Goal: Information Seeking & Learning: Learn about a topic

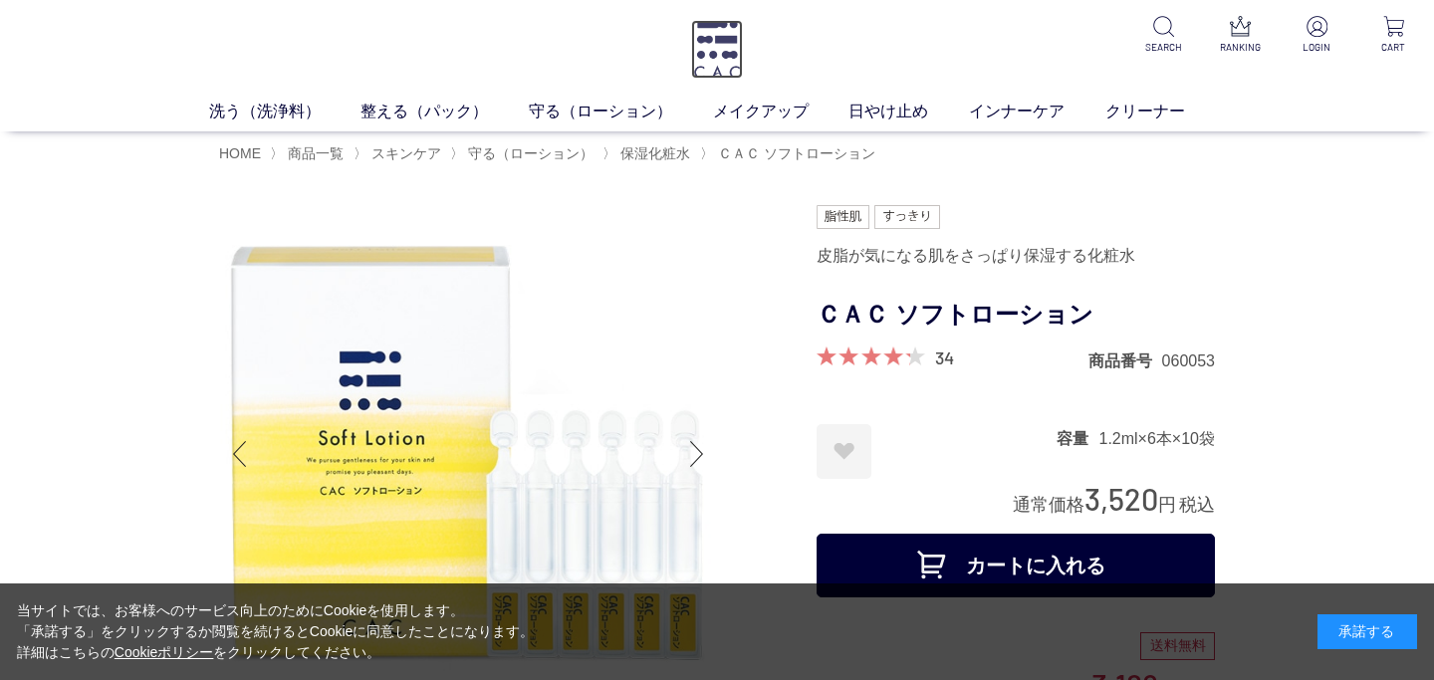
click at [730, 47] on img at bounding box center [717, 49] width 52 height 59
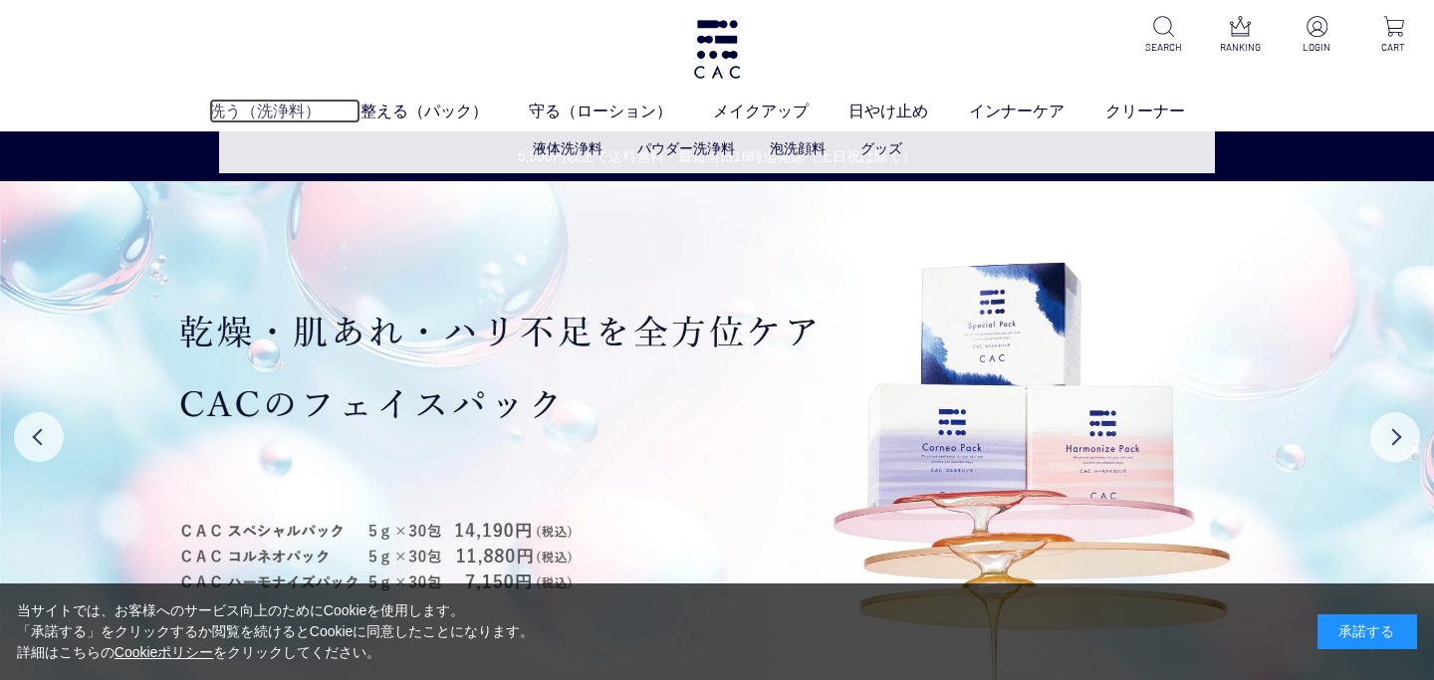
click at [250, 120] on link "洗う（洗浄料）" at bounding box center [285, 111] width 152 height 24
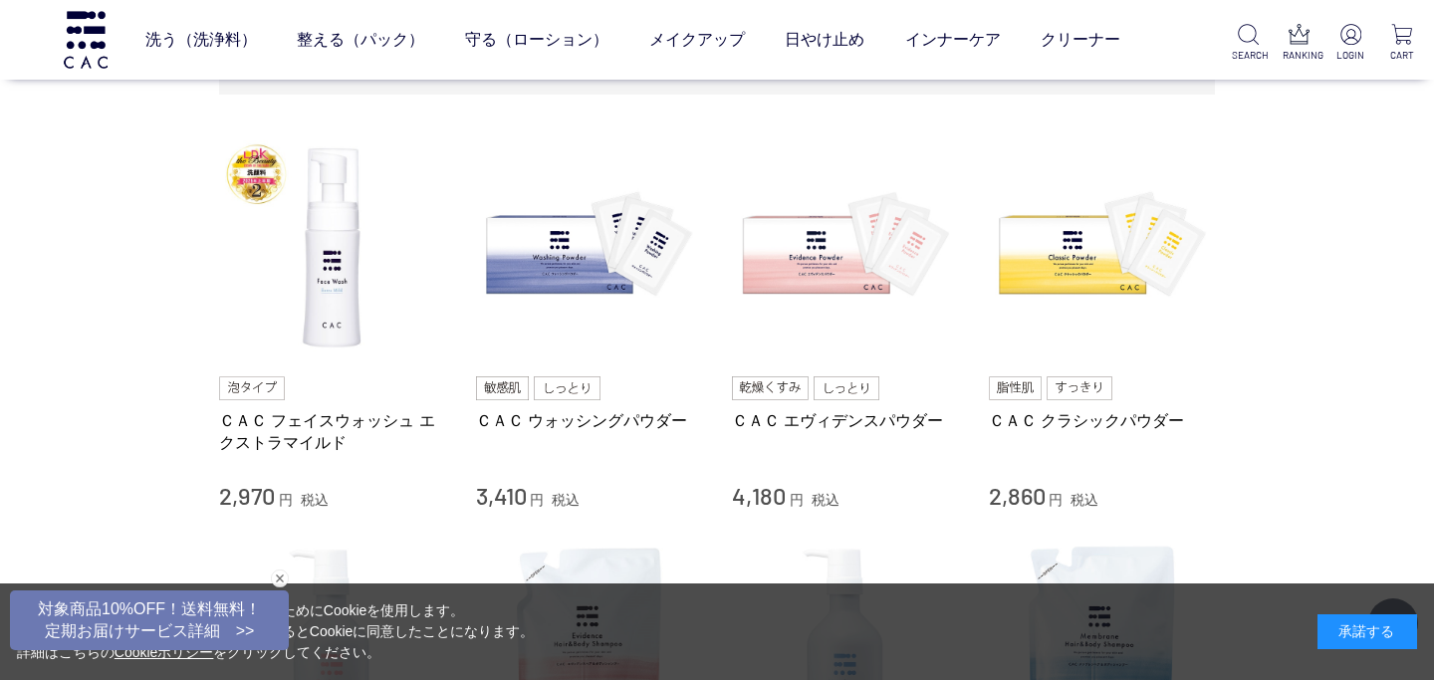
scroll to position [453, 0]
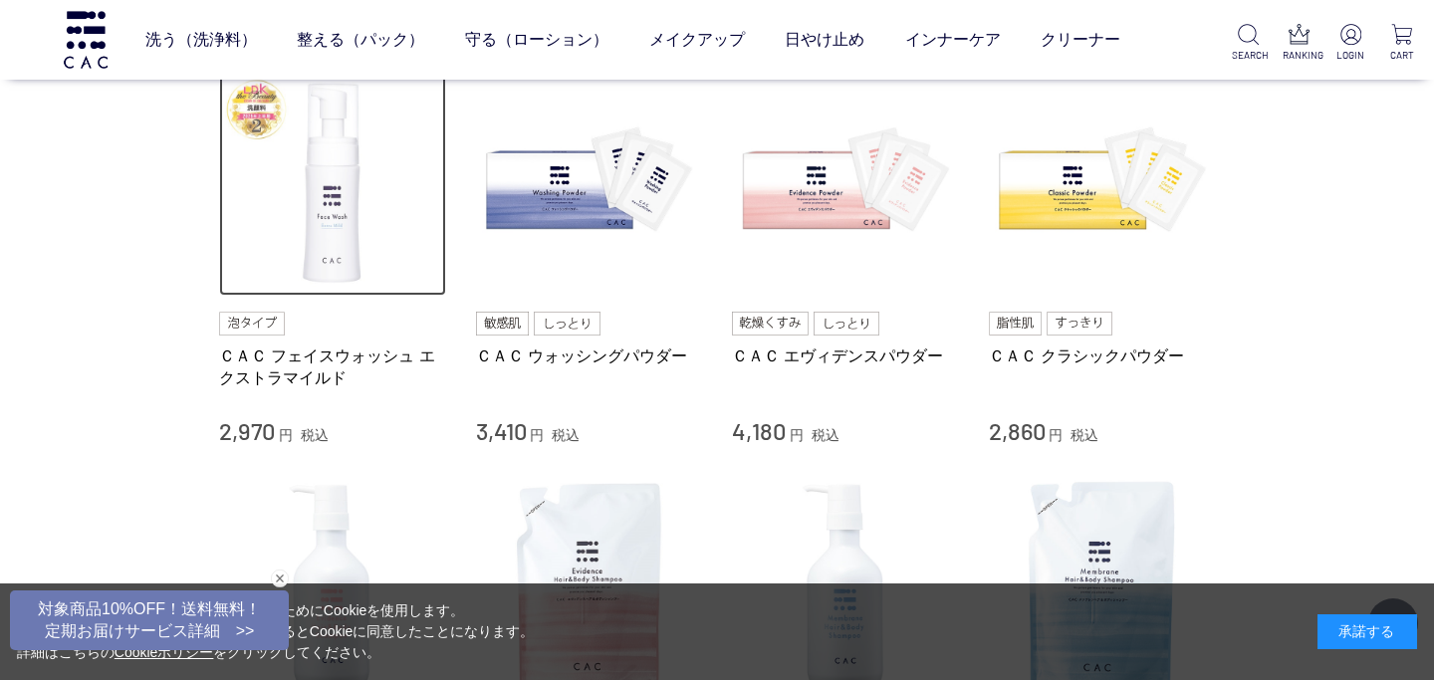
click at [334, 213] on img at bounding box center [332, 183] width 227 height 227
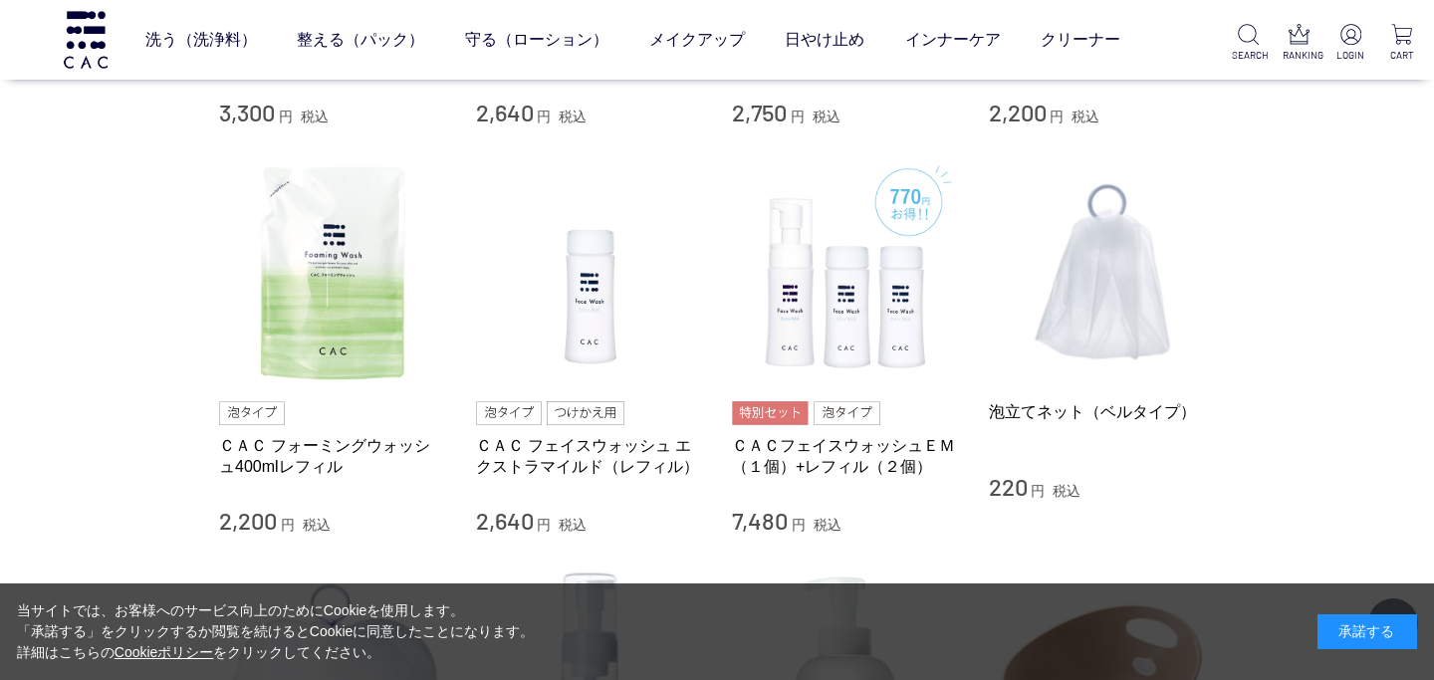
scroll to position [0, 0]
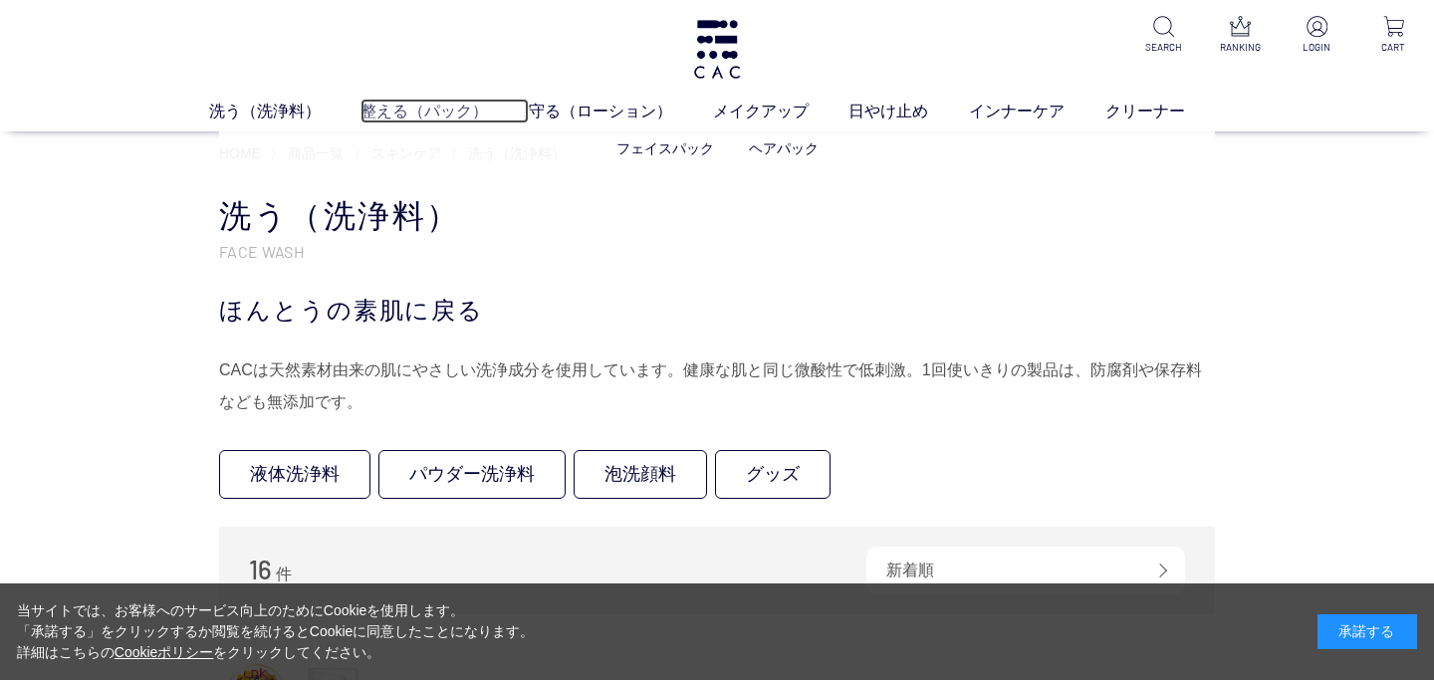
click at [403, 115] on link "整える（パック）" at bounding box center [444, 111] width 168 height 24
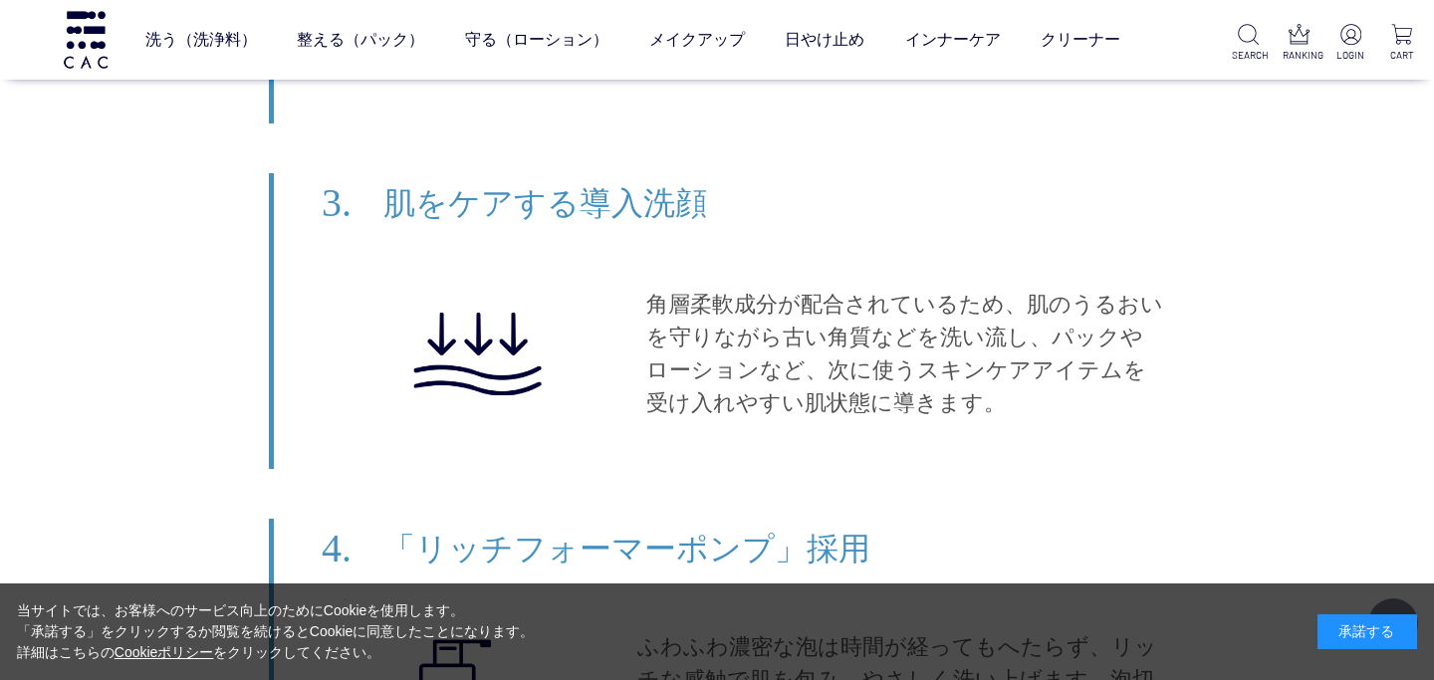
scroll to position [10752, 0]
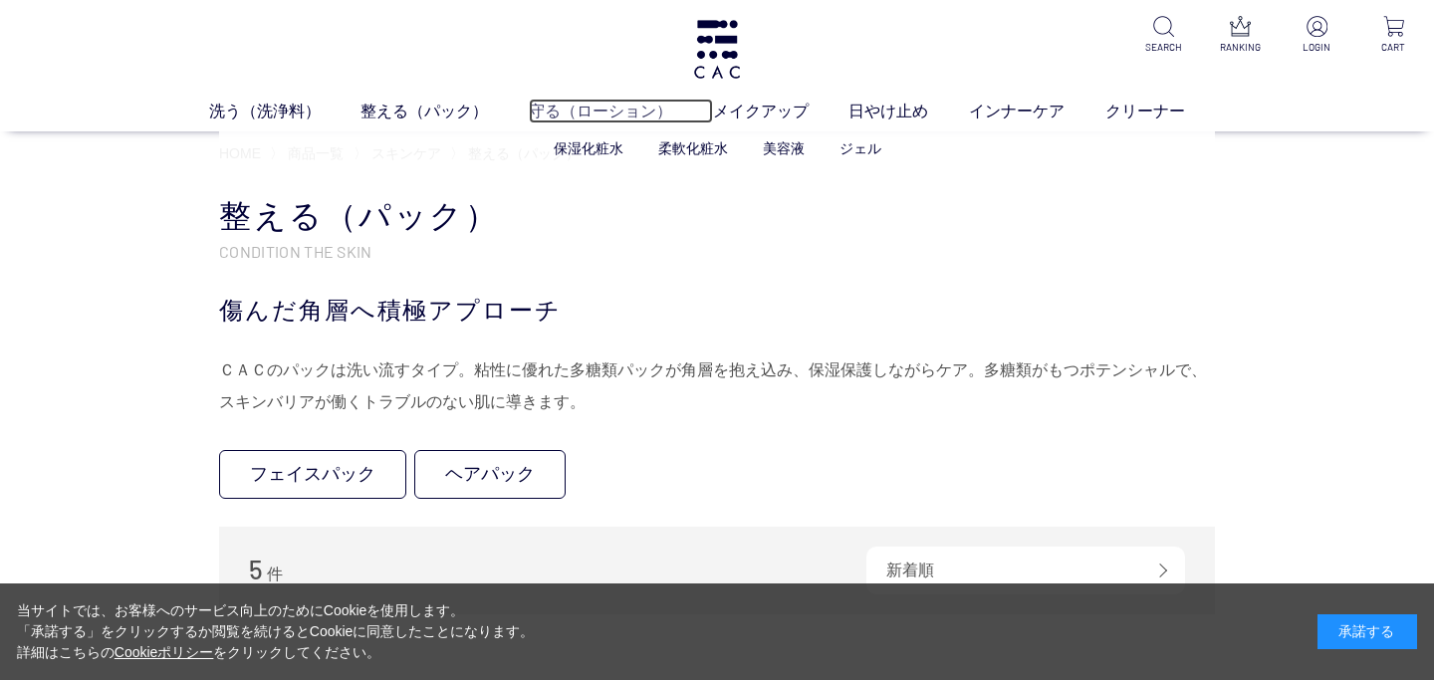
click at [607, 117] on link "守る（ローション）" at bounding box center [621, 111] width 184 height 24
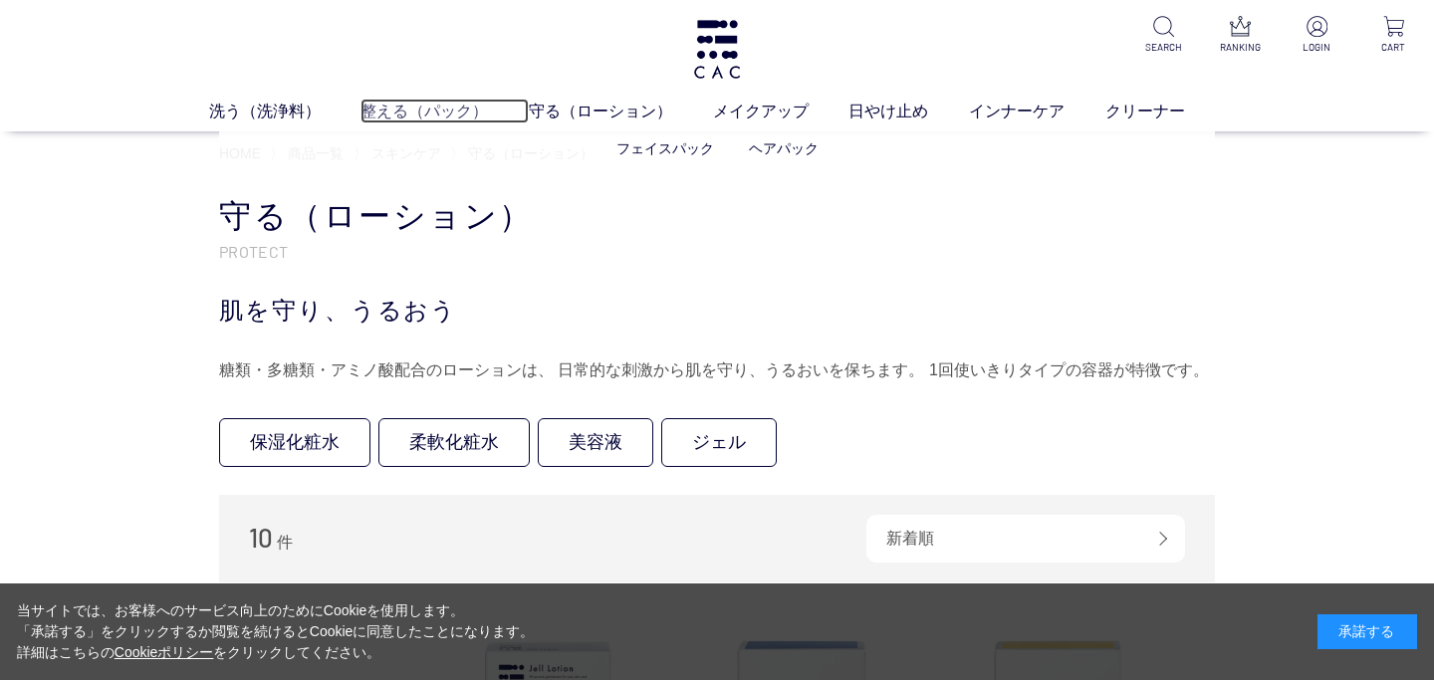
click at [400, 117] on link "整える（パック）" at bounding box center [444, 111] width 168 height 24
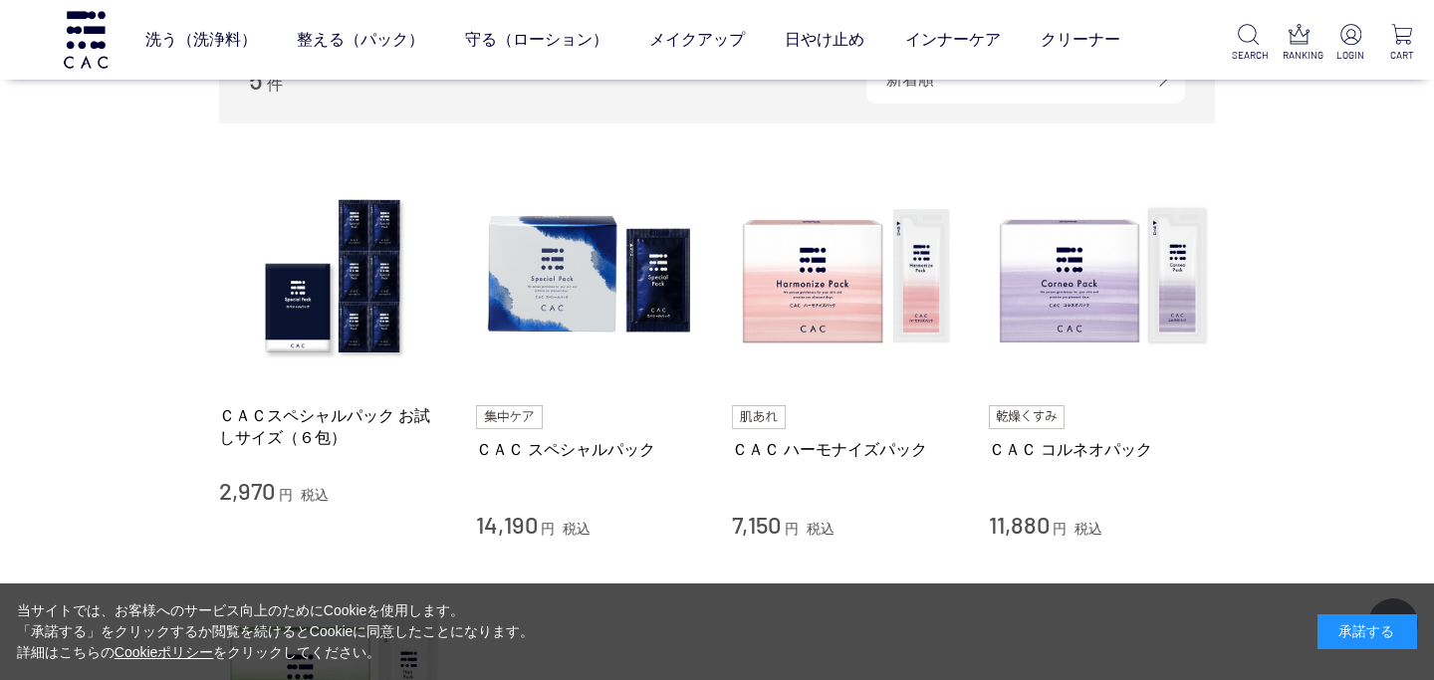
scroll to position [481, 0]
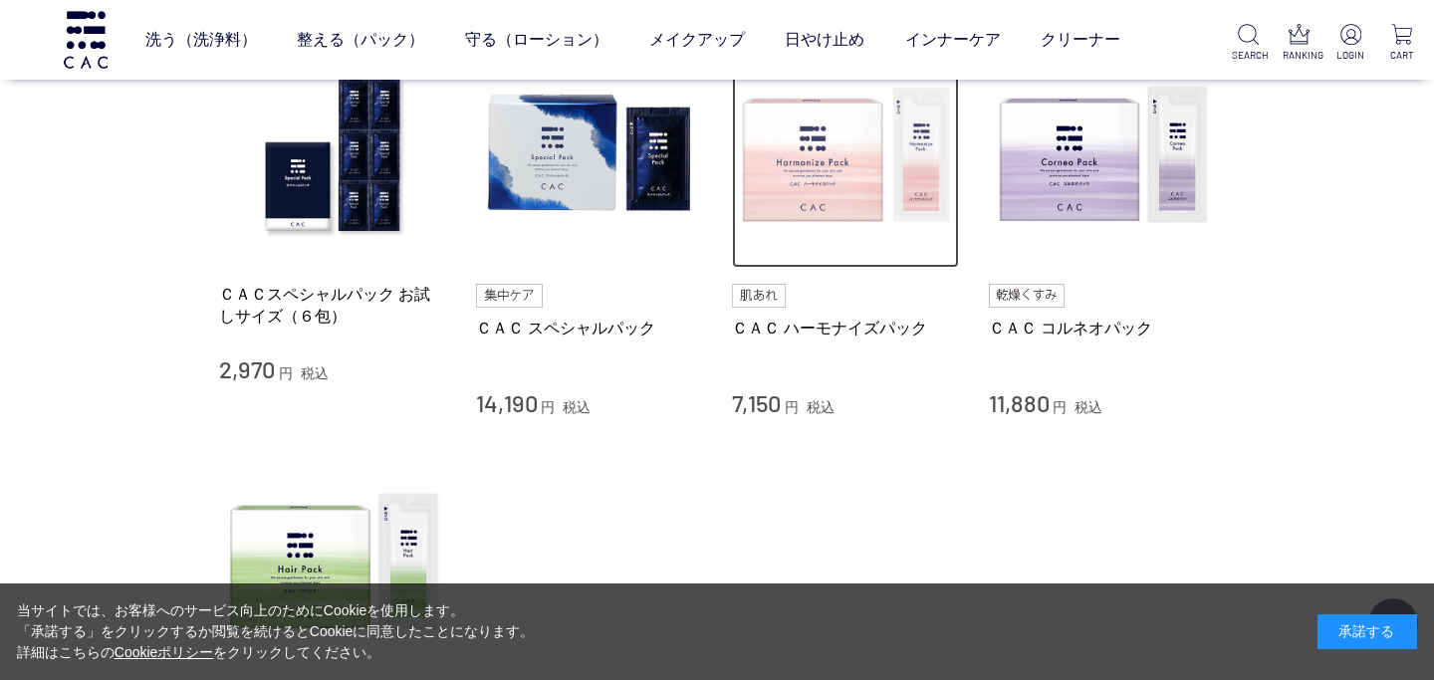
click at [824, 183] on img at bounding box center [845, 155] width 227 height 227
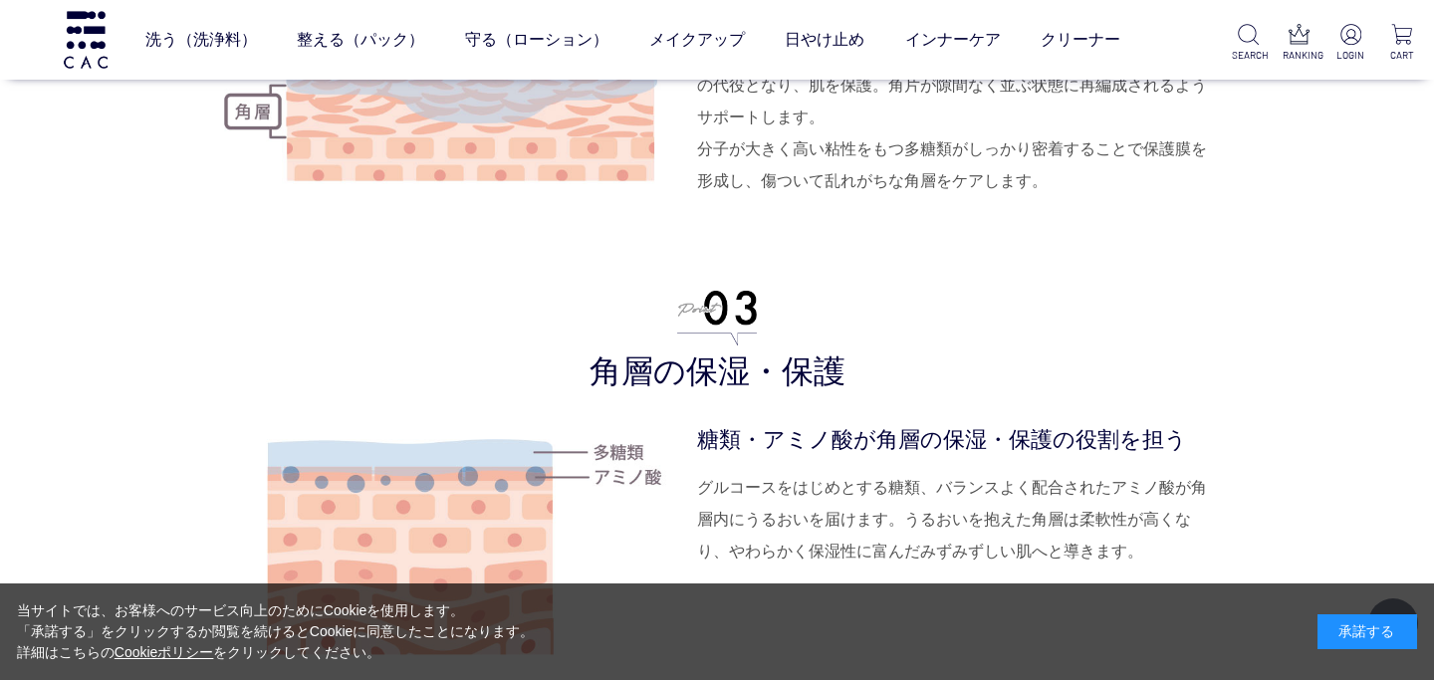
scroll to position [4060, 0]
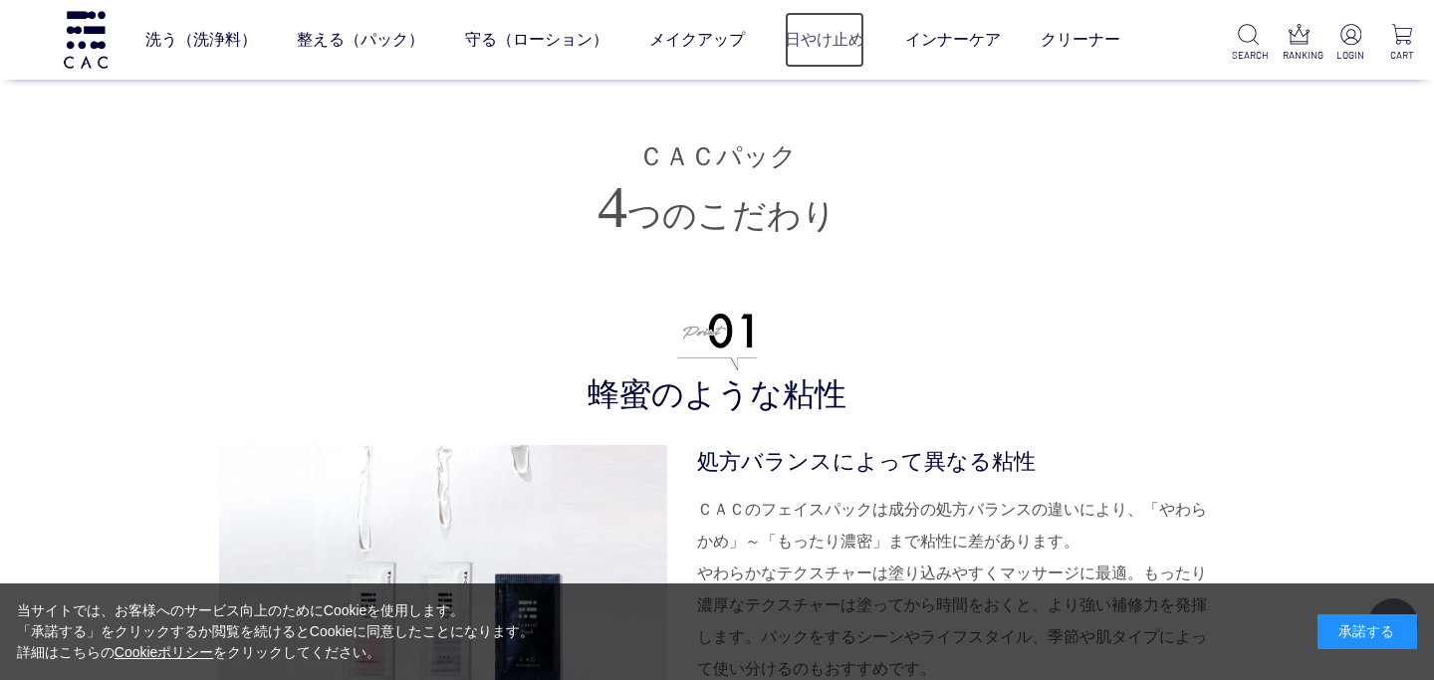
click at [823, 42] on link "日やけ止め" at bounding box center [825, 40] width 80 height 56
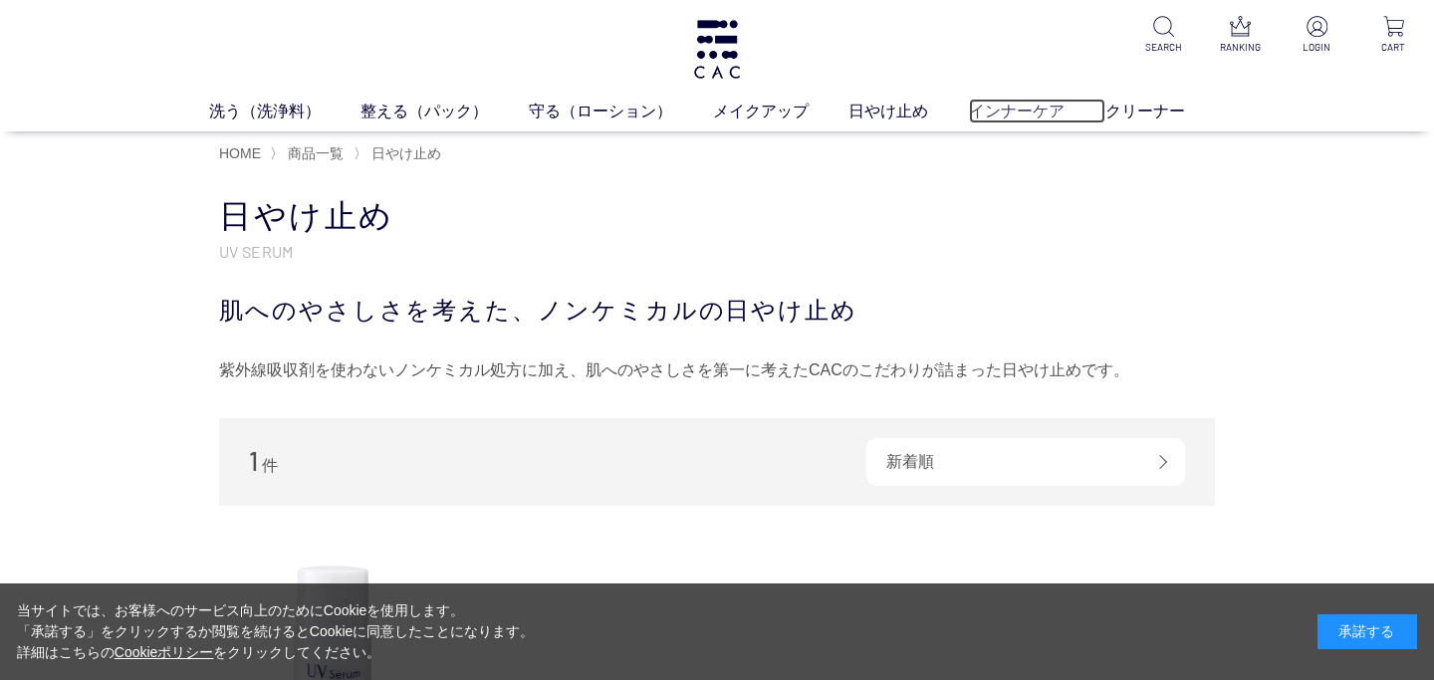
click at [1024, 111] on link "インナーケア" at bounding box center [1037, 111] width 136 height 24
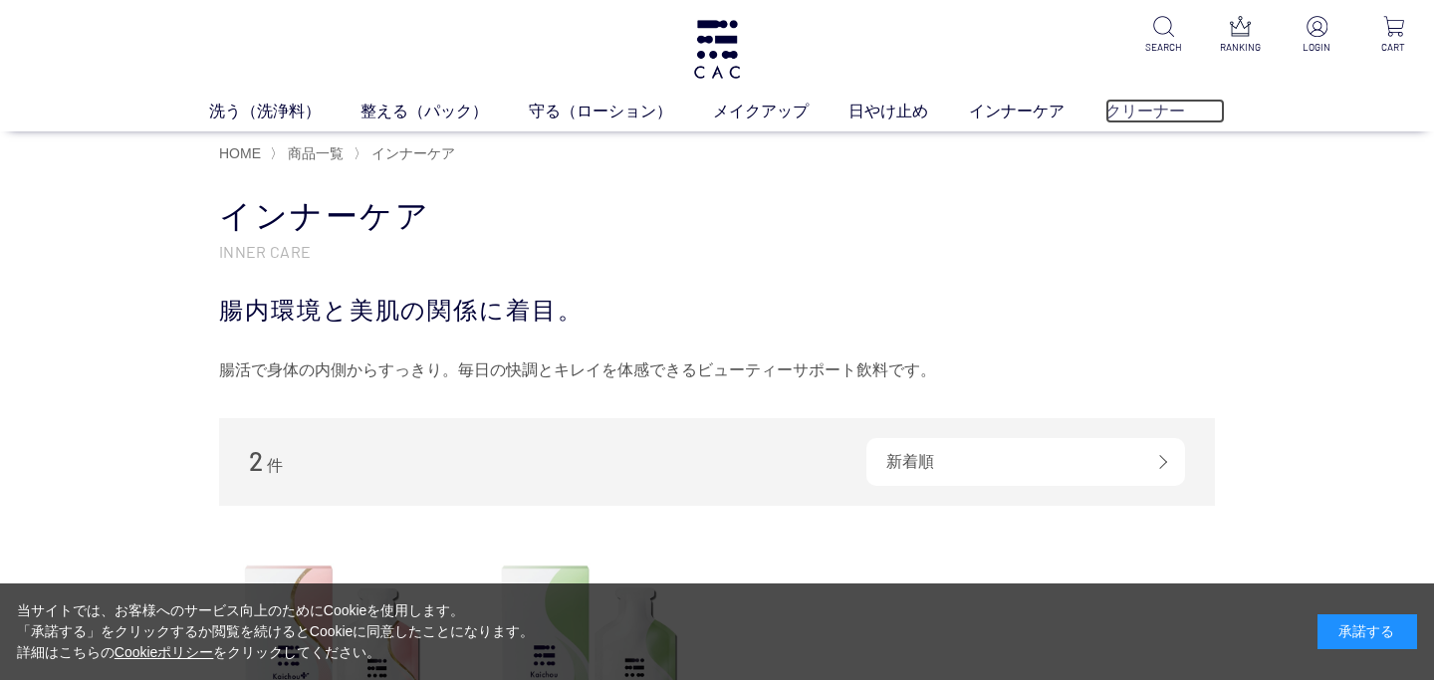
click at [1144, 100] on link "クリーナー" at bounding box center [1165, 111] width 120 height 24
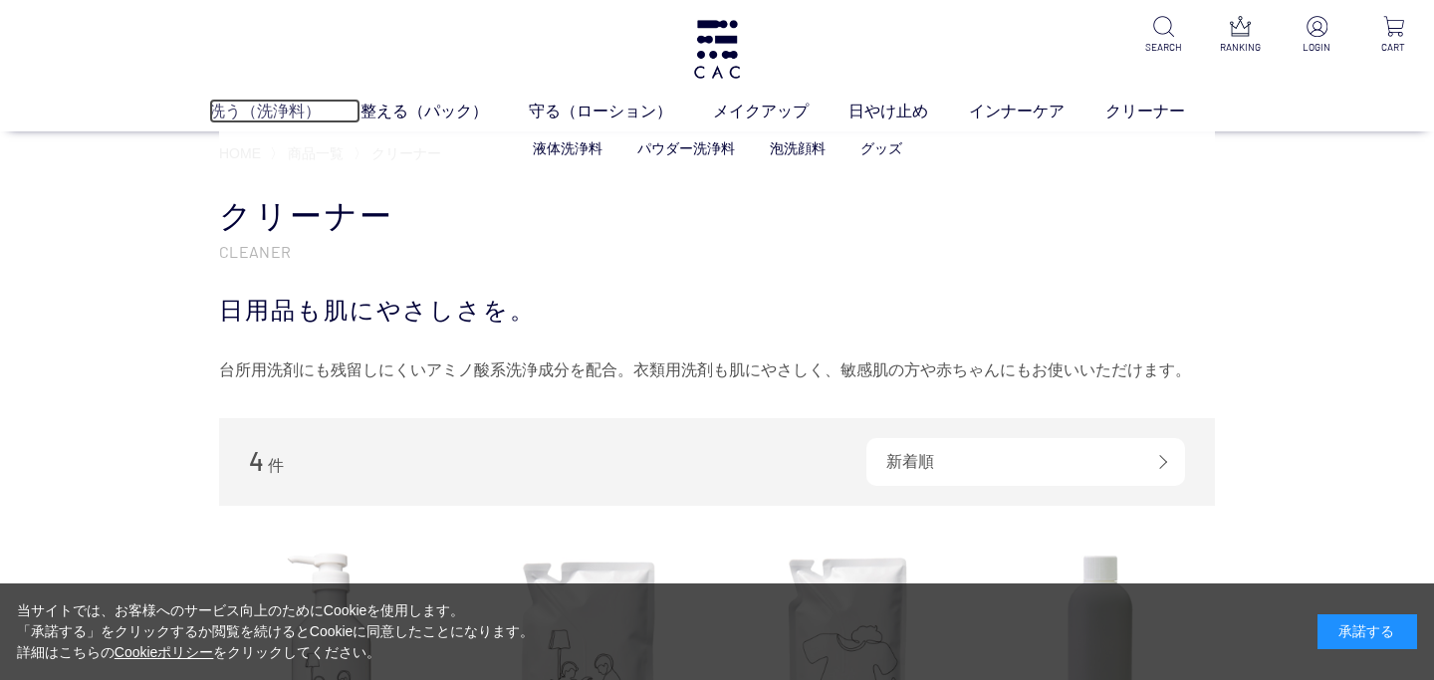
click at [243, 107] on link "洗う（洗浄料）" at bounding box center [285, 111] width 152 height 24
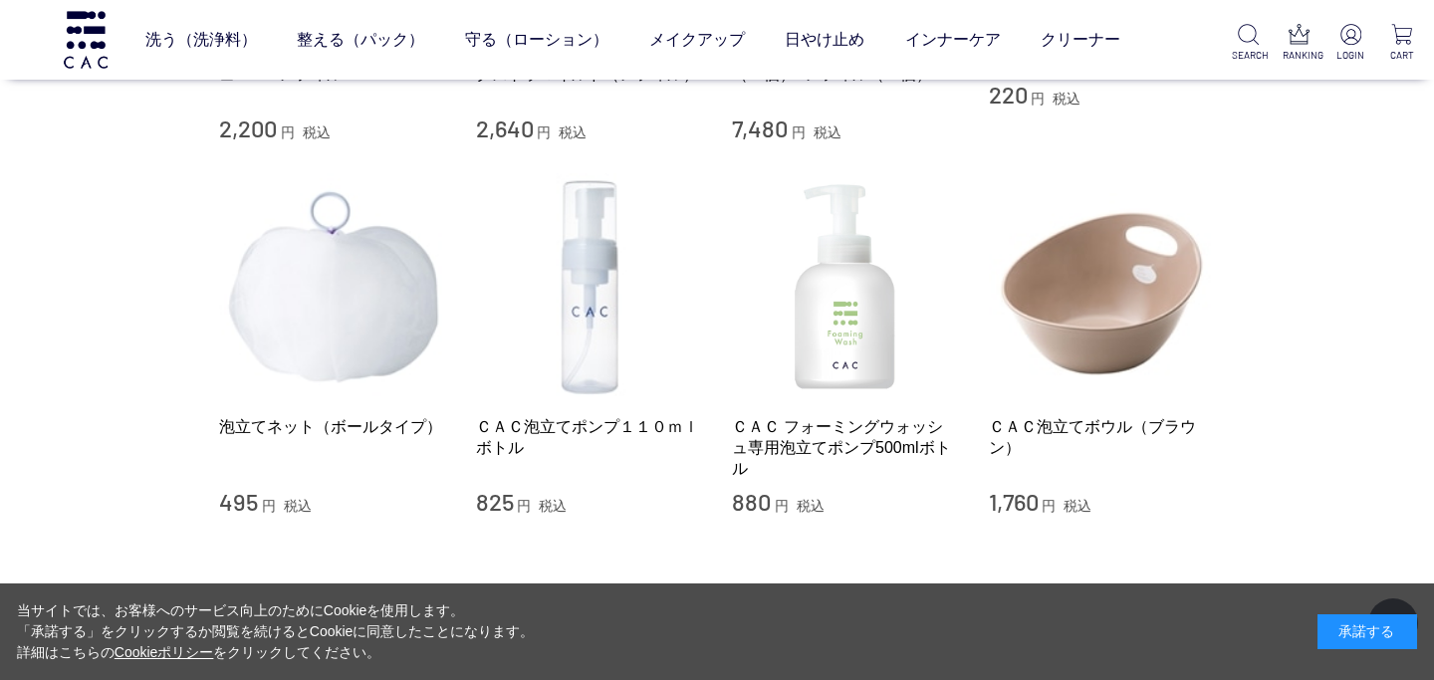
scroll to position [1729, 0]
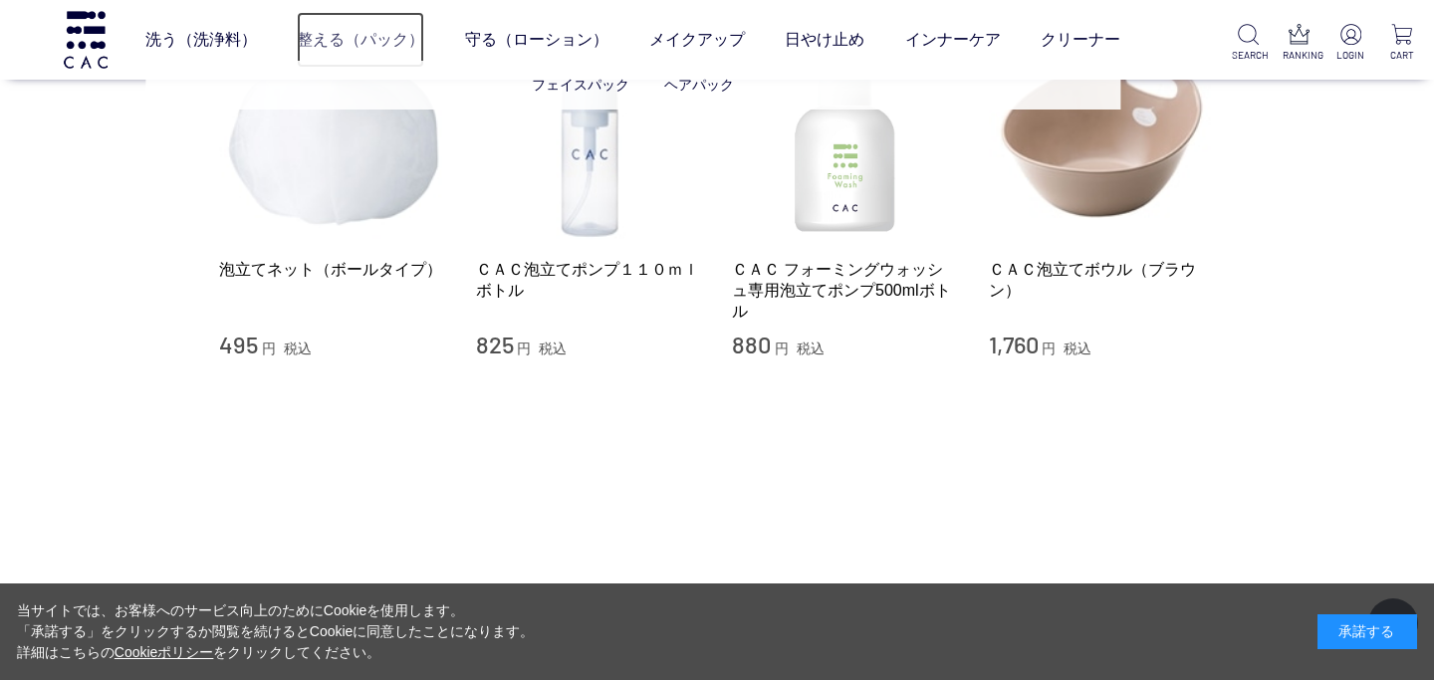
click at [339, 51] on link "整える（パック）" at bounding box center [360, 40] width 127 height 56
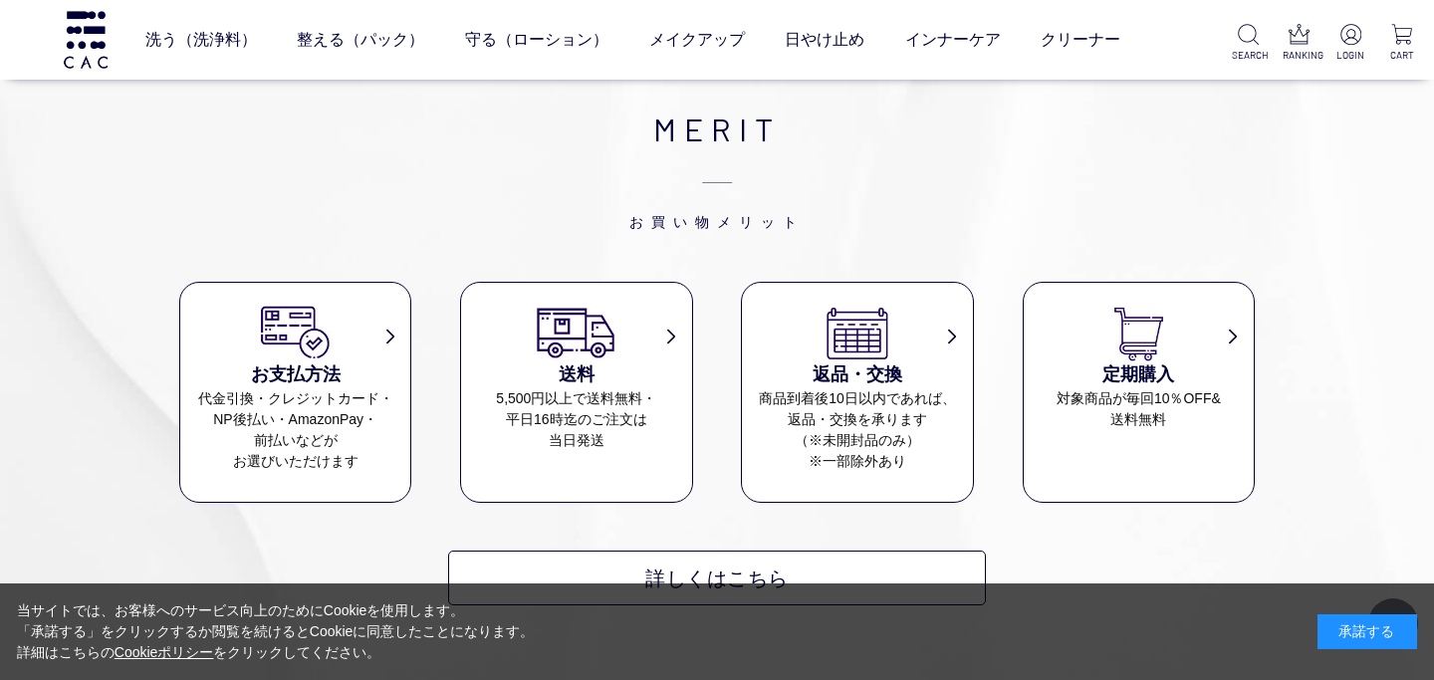
scroll to position [1689, 0]
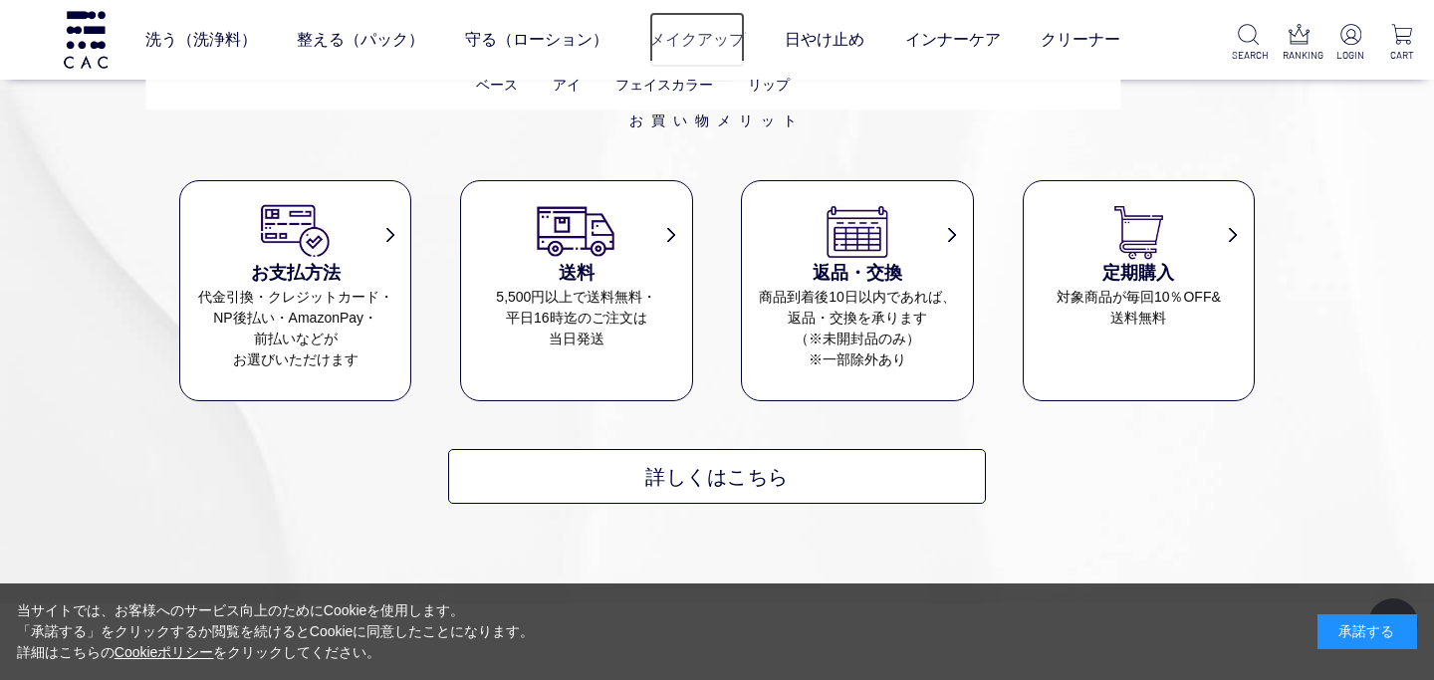
click at [719, 41] on link "メイクアップ" at bounding box center [697, 40] width 96 height 56
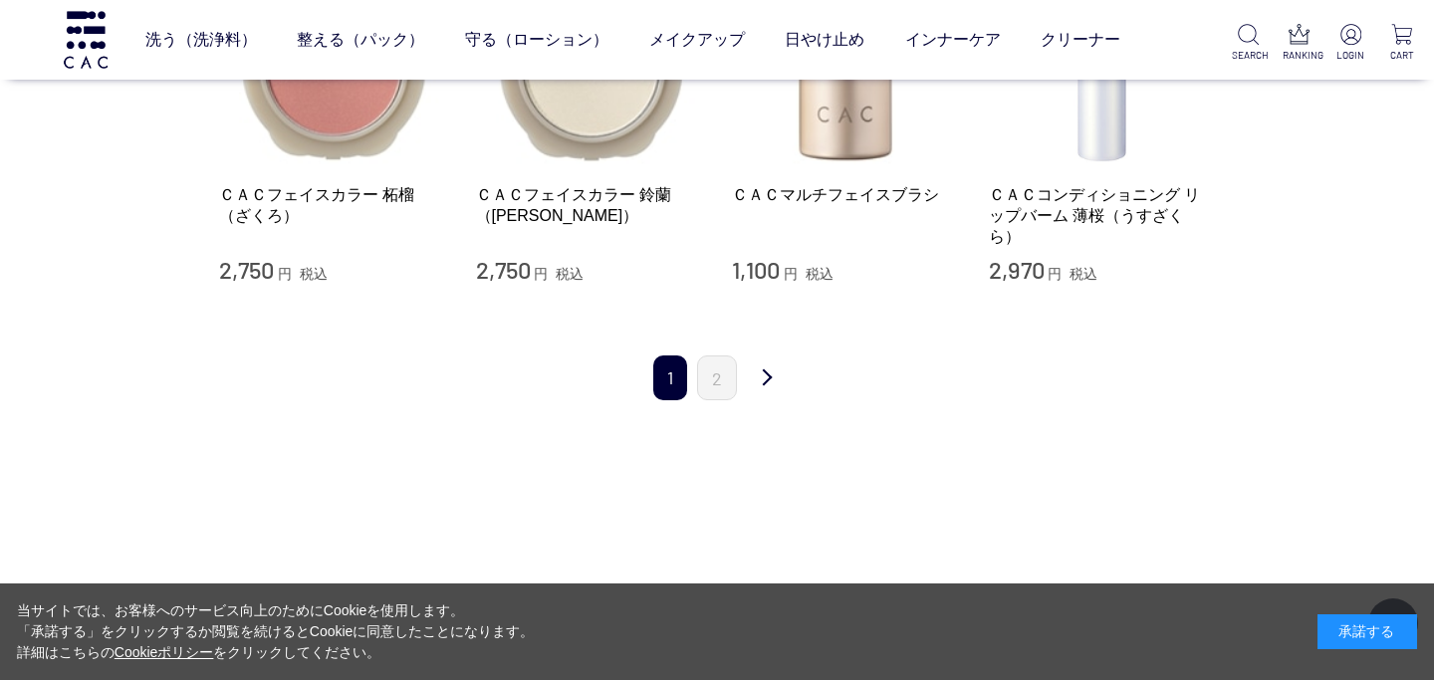
scroll to position [2194, 0]
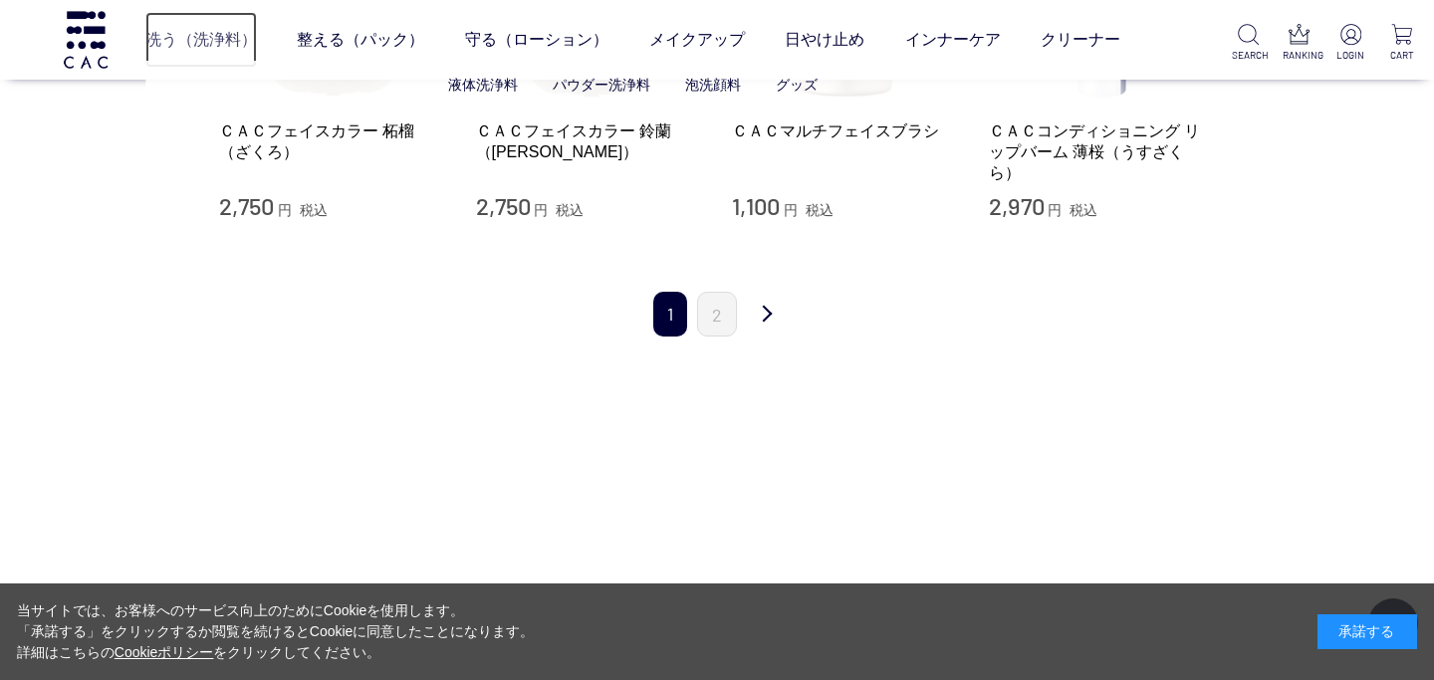
click at [216, 37] on link "洗う（洗浄料）" at bounding box center [201, 40] width 112 height 56
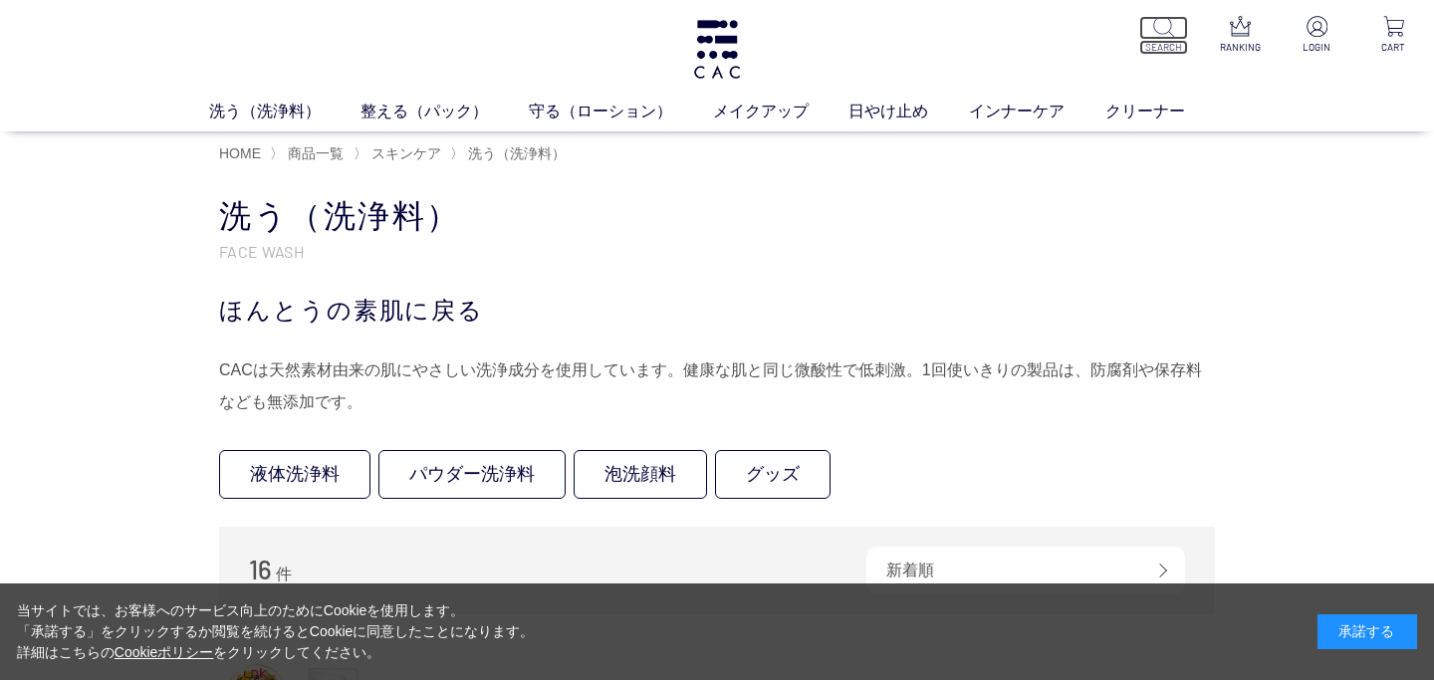
click at [1156, 32] on img at bounding box center [1163, 26] width 21 height 21
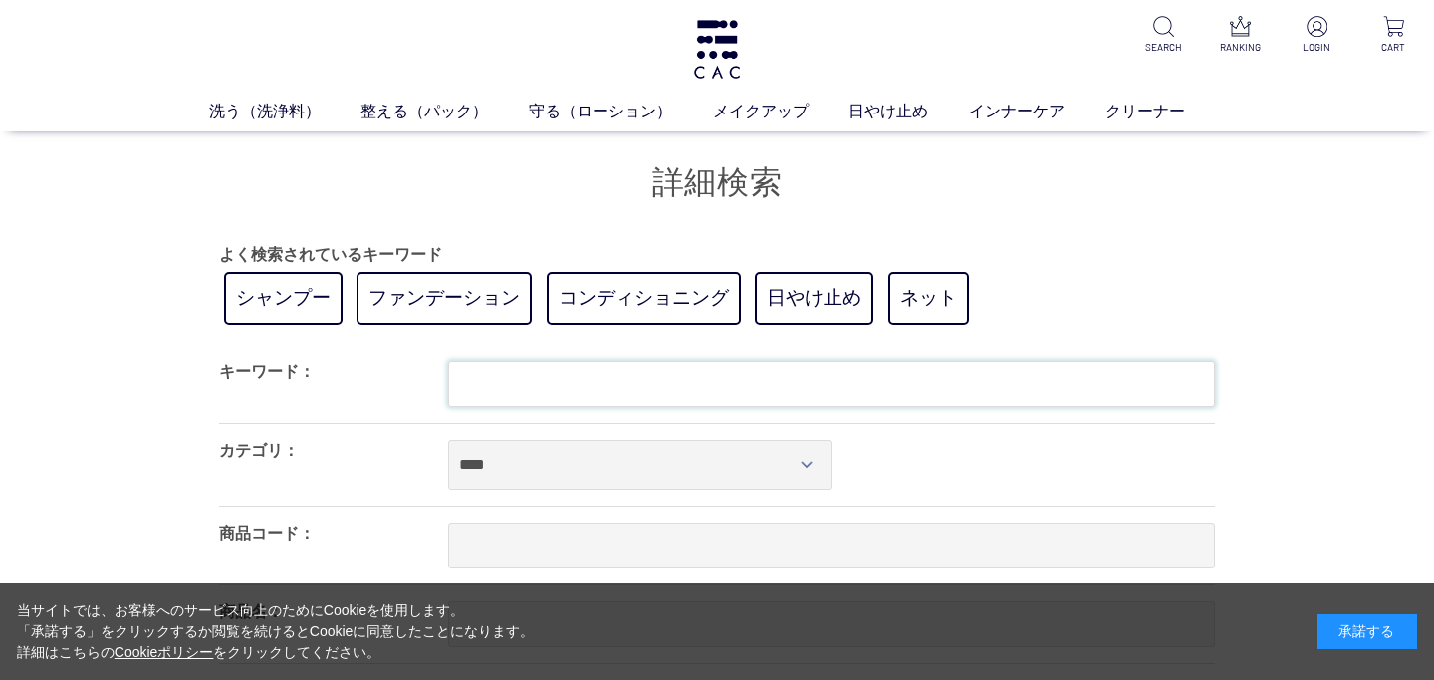
click at [613, 400] on input "text" at bounding box center [831, 384] width 767 height 46
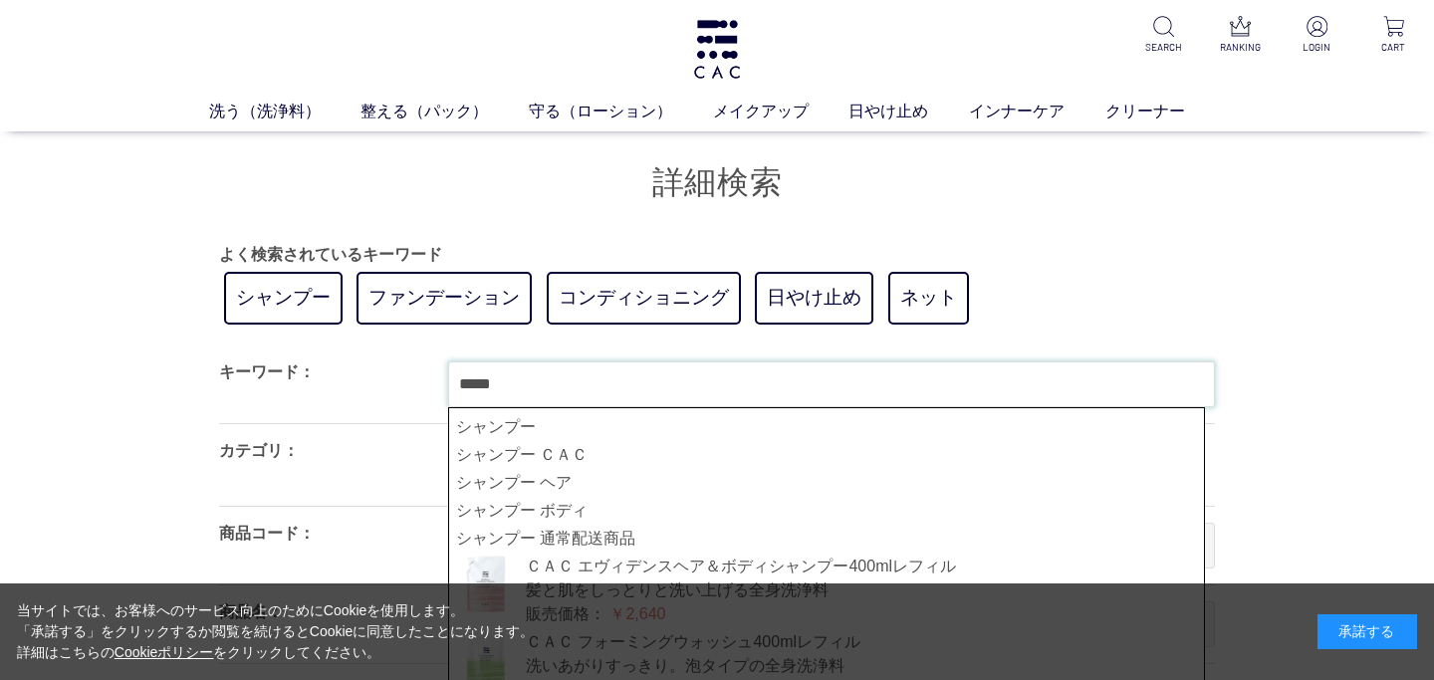
type input "*****"
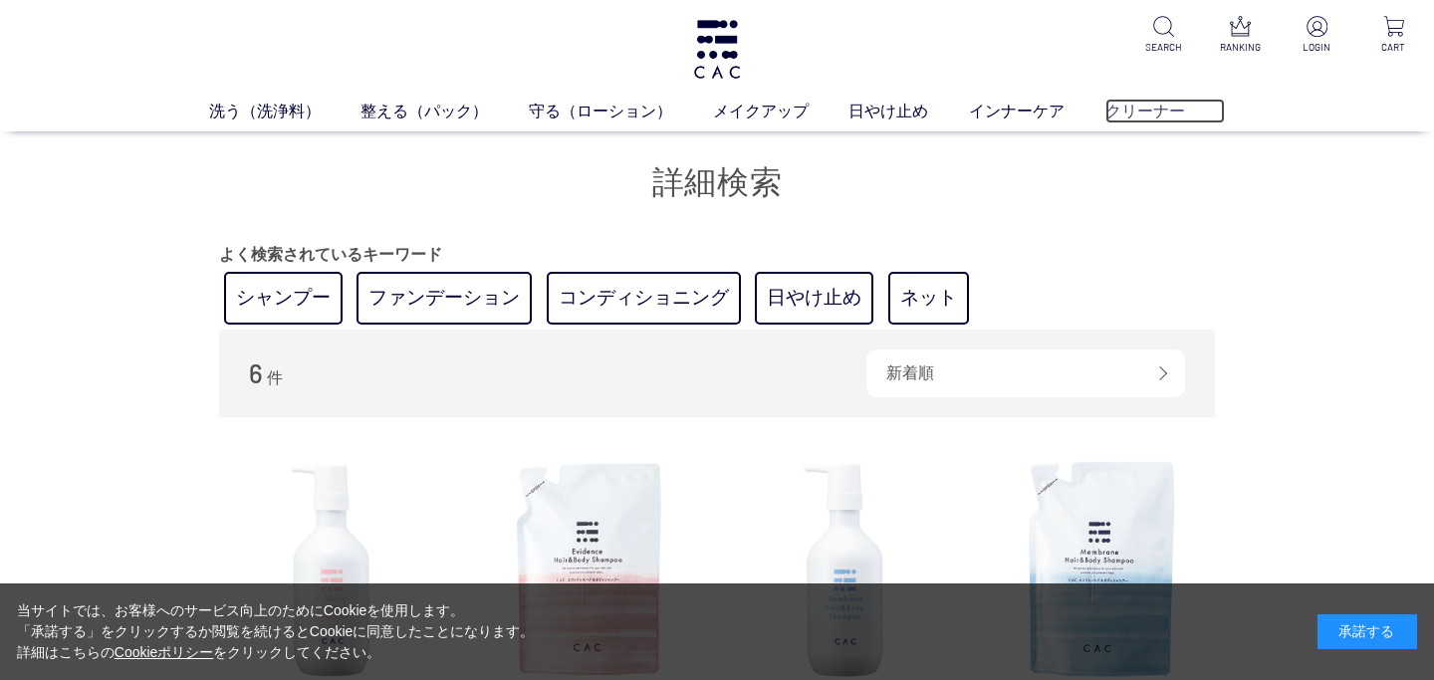
click at [1137, 114] on link "クリーナー" at bounding box center [1165, 111] width 120 height 24
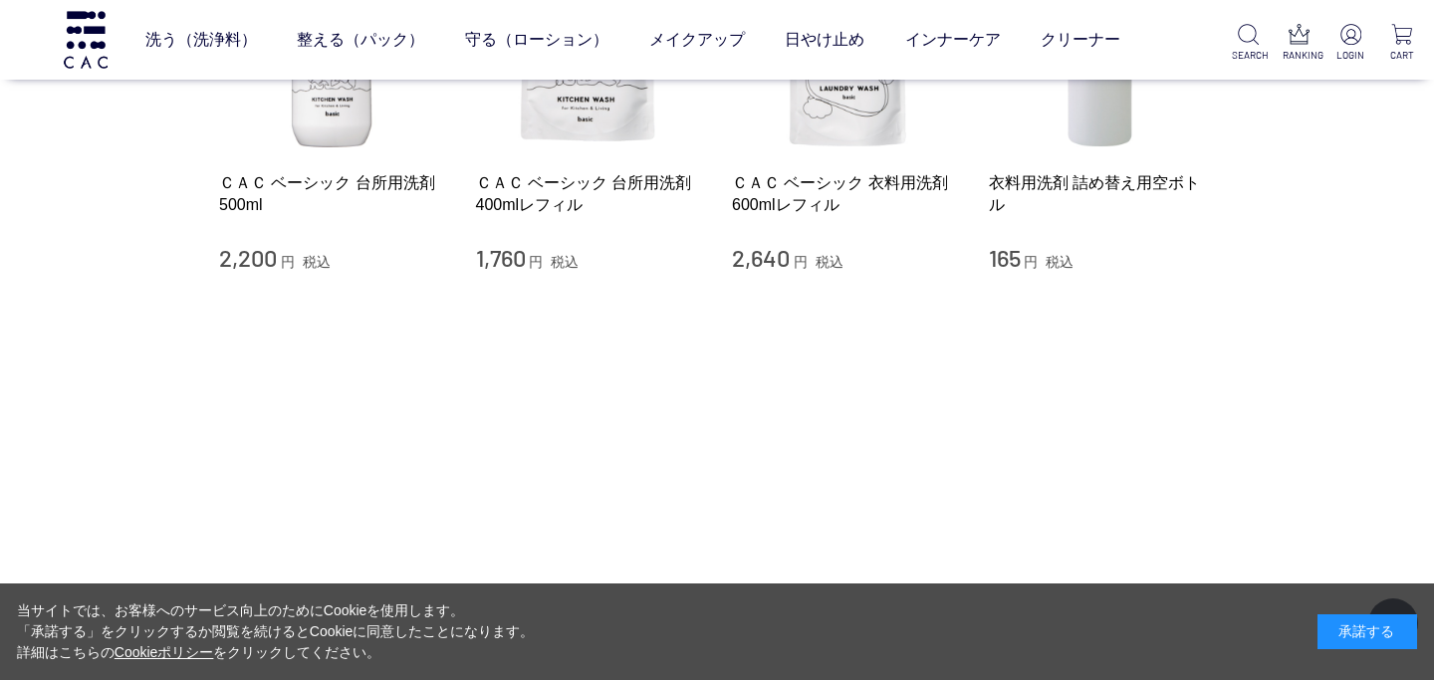
scroll to position [655, 0]
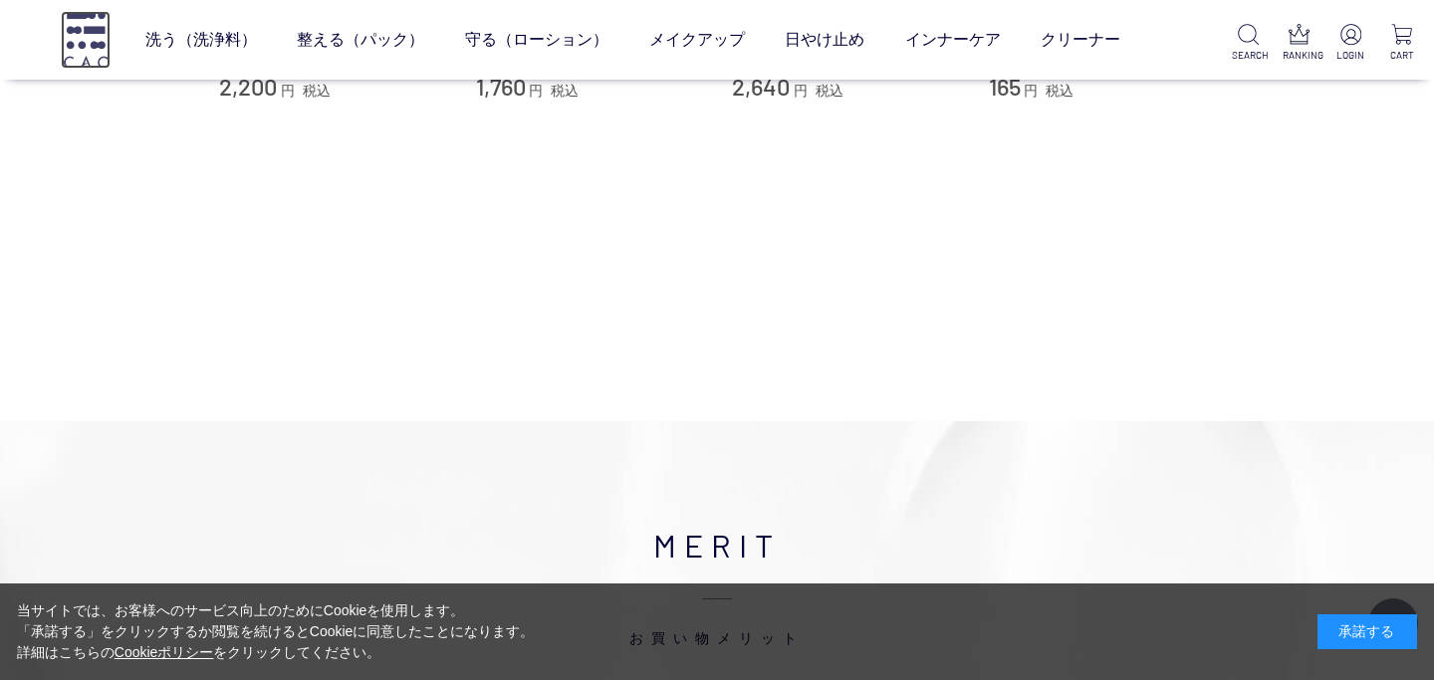
click at [105, 49] on img at bounding box center [86, 39] width 50 height 57
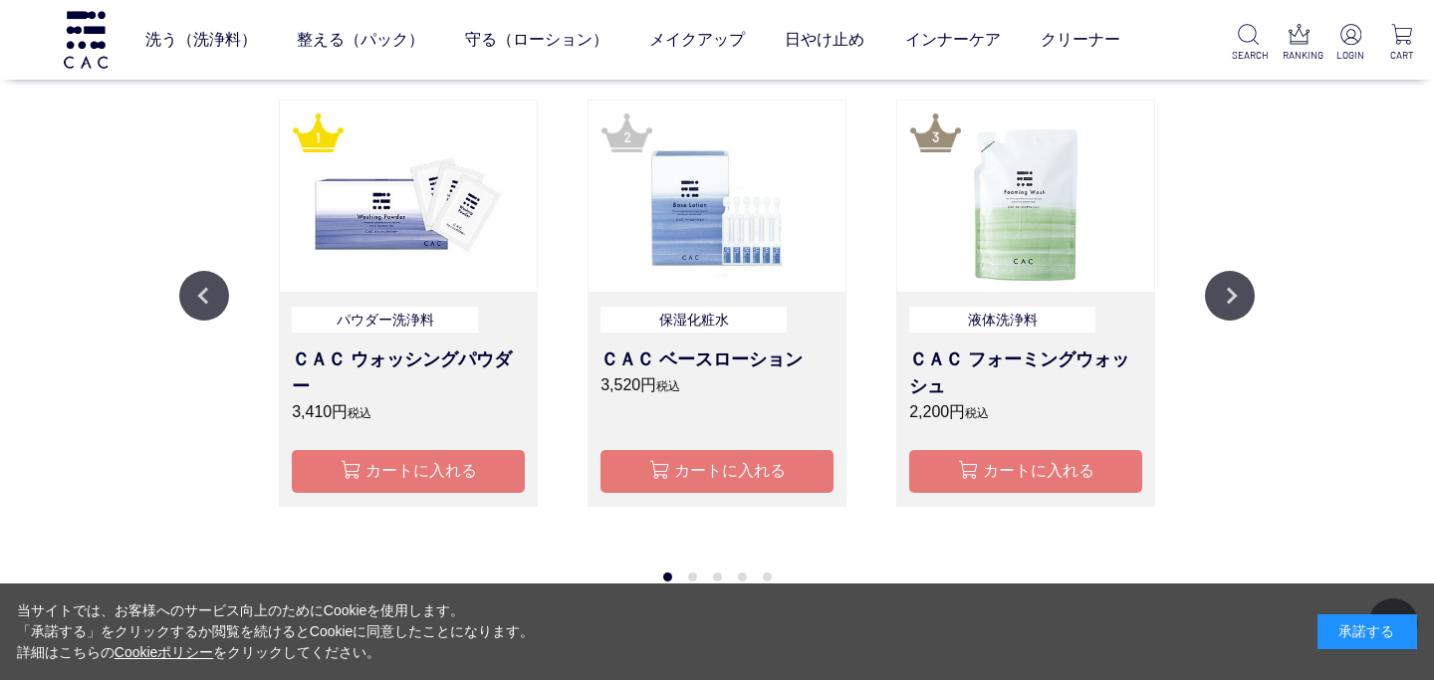
scroll to position [2049, 0]
